Goal: Information Seeking & Learning: Learn about a topic

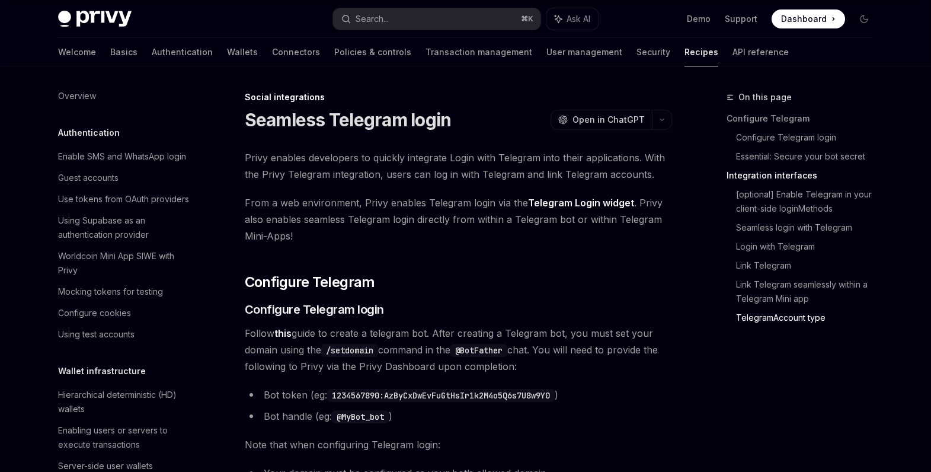
scroll to position [2097, 0]
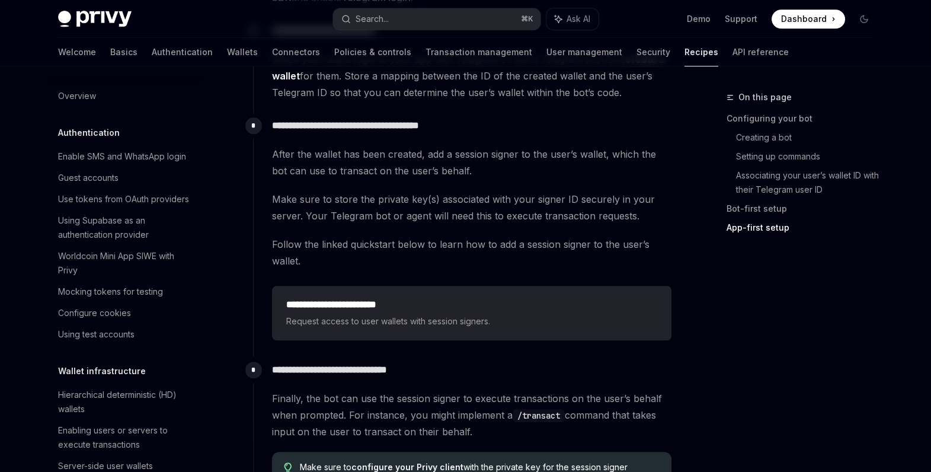
scroll to position [1138, 0]
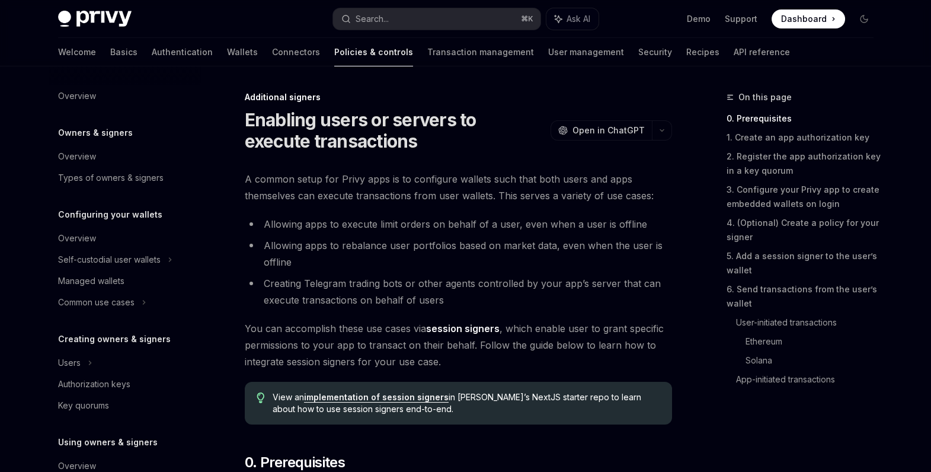
scroll to position [18, 0]
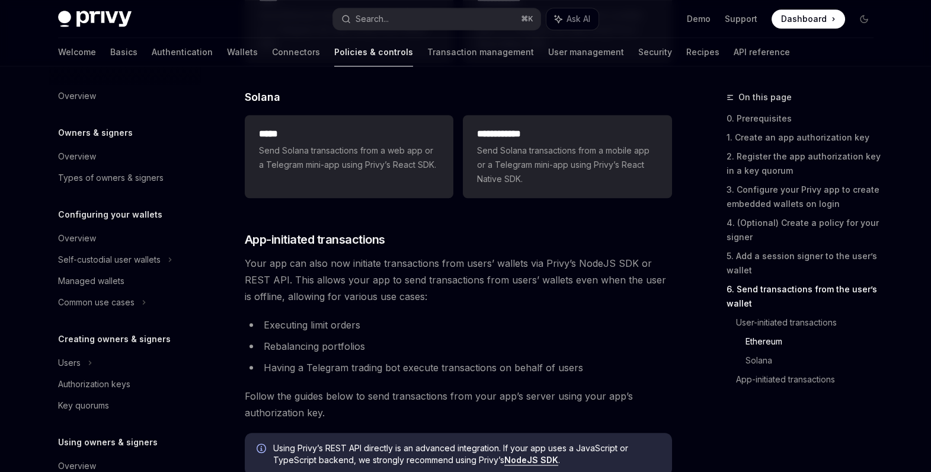
scroll to position [18, 0]
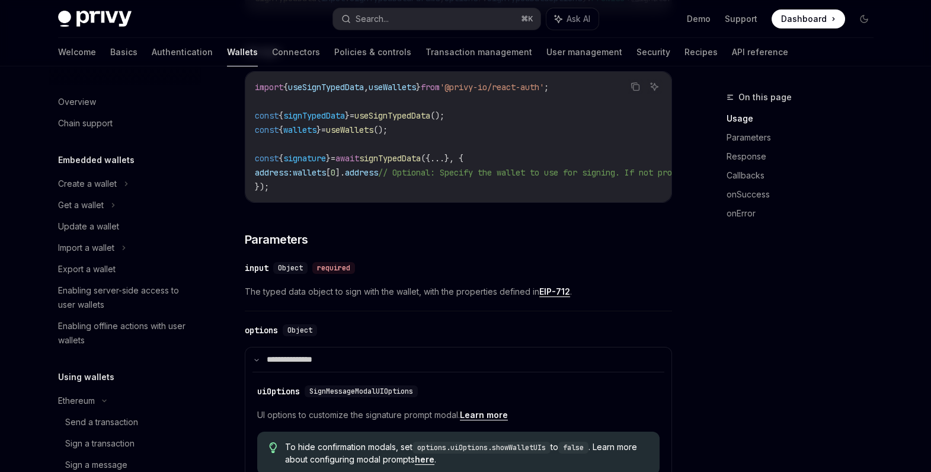
scroll to position [216, 0]
